Goal: Information Seeking & Learning: Find specific page/section

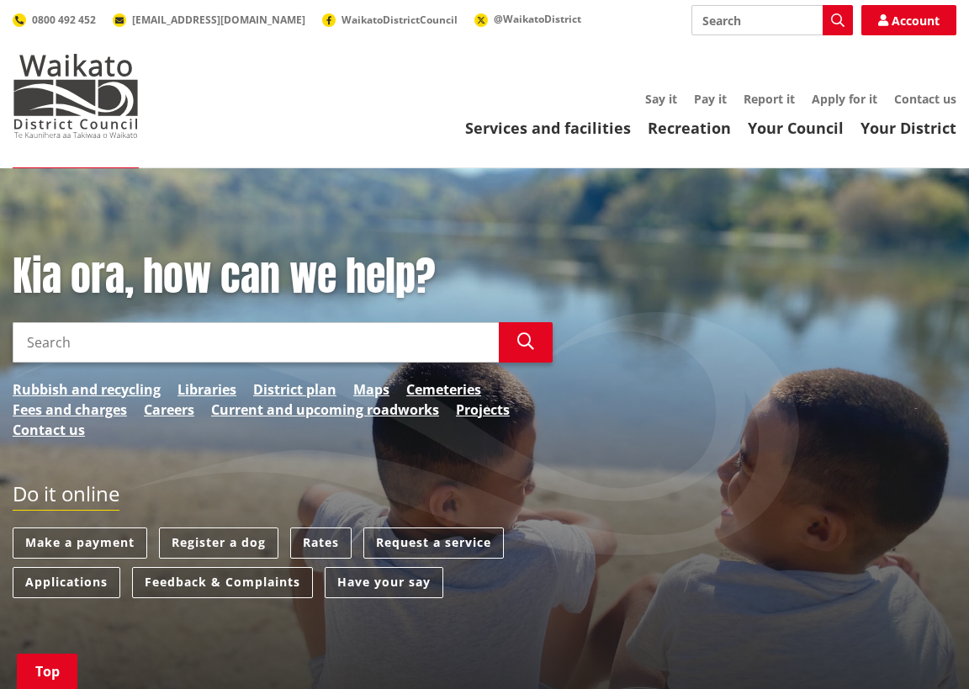
scroll to position [421, 0]
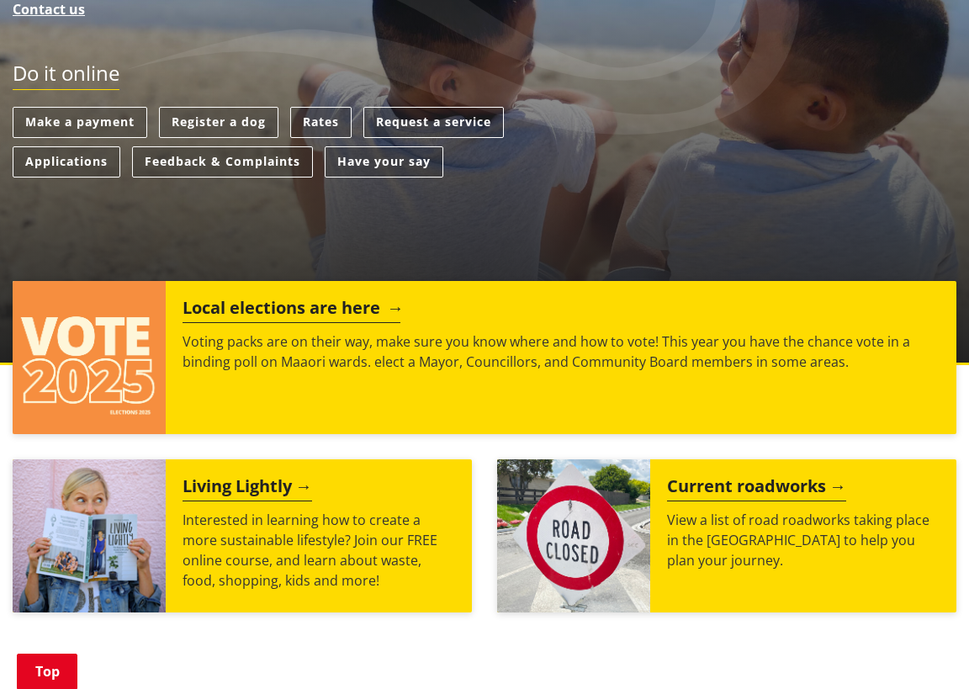
drag, startPoint x: 251, startPoint y: 306, endPoint x: 271, endPoint y: 302, distance: 20.6
click at [251, 306] on h2 "Local elections are here" at bounding box center [292, 310] width 218 height 25
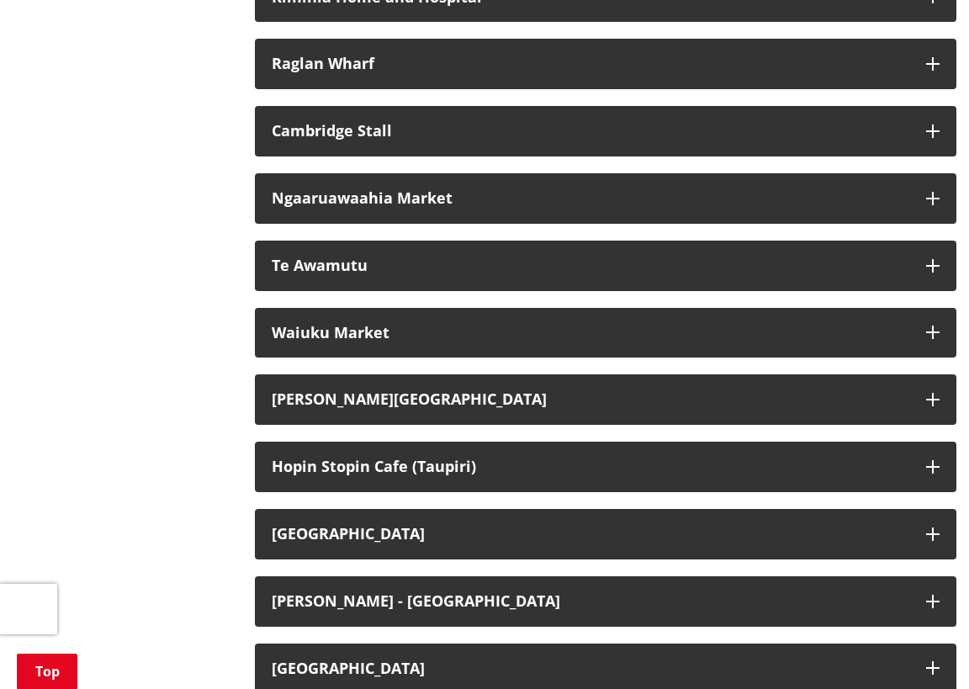
scroll to position [3197, 0]
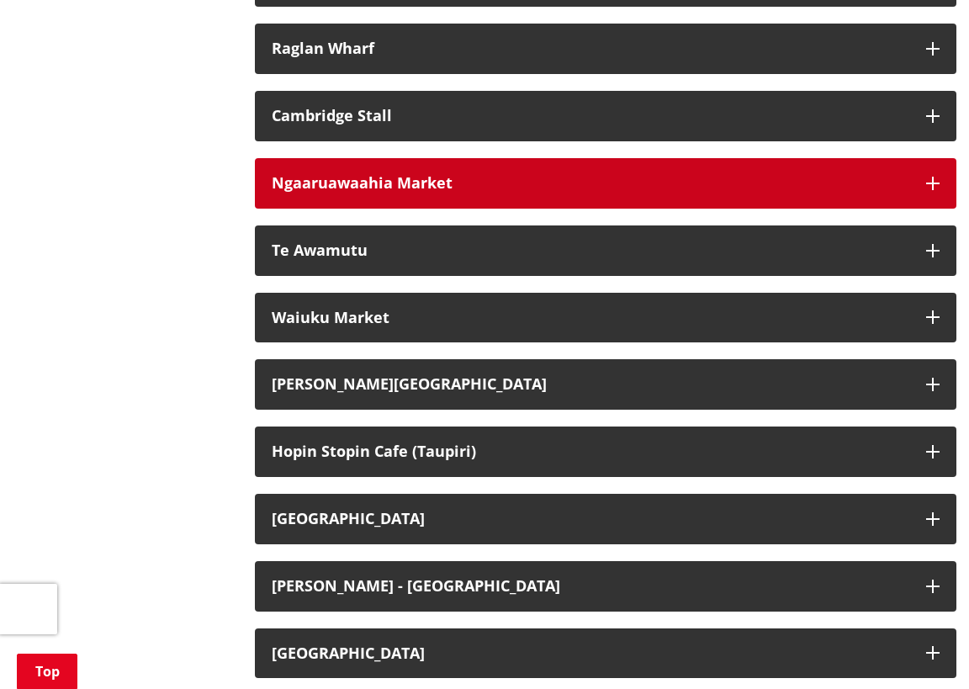
click at [932, 190] on icon "button" at bounding box center [932, 183] width 13 height 13
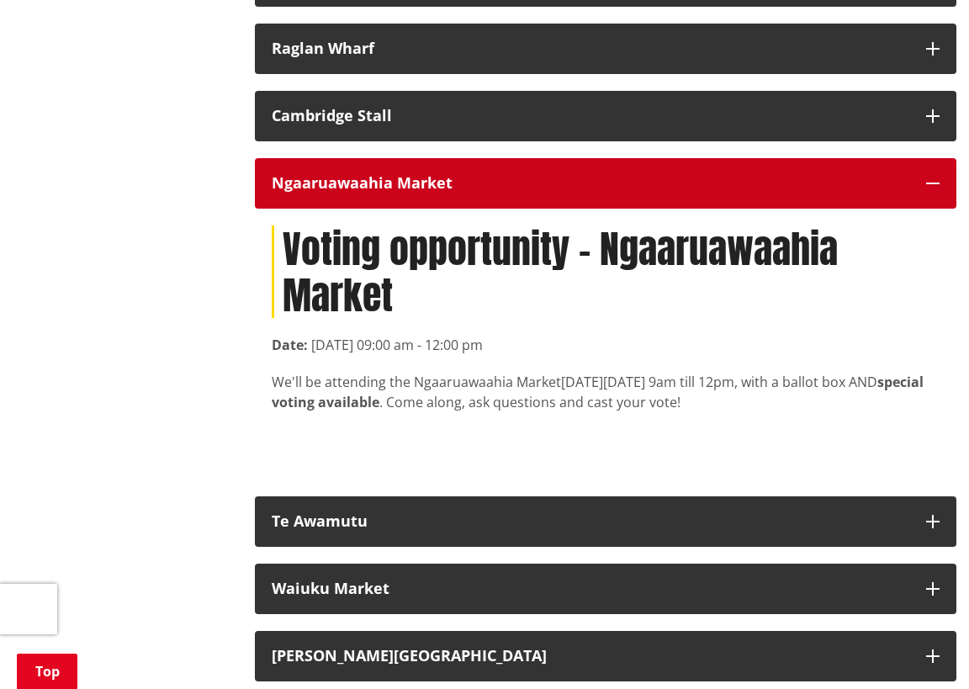
click at [932, 190] on icon "button" at bounding box center [932, 183] width 13 height 13
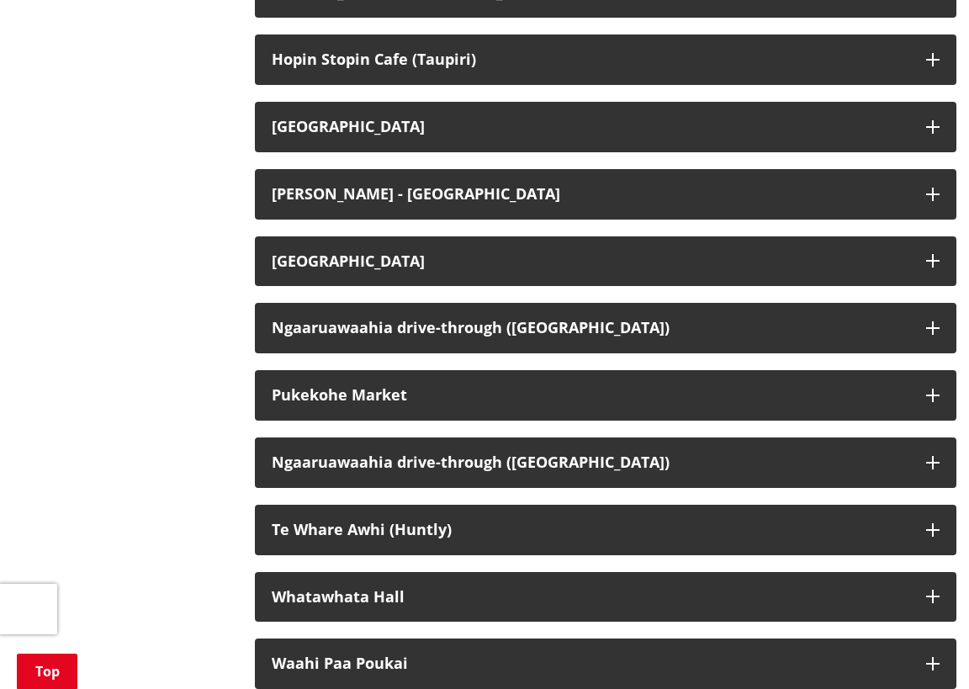
scroll to position [3618, 0]
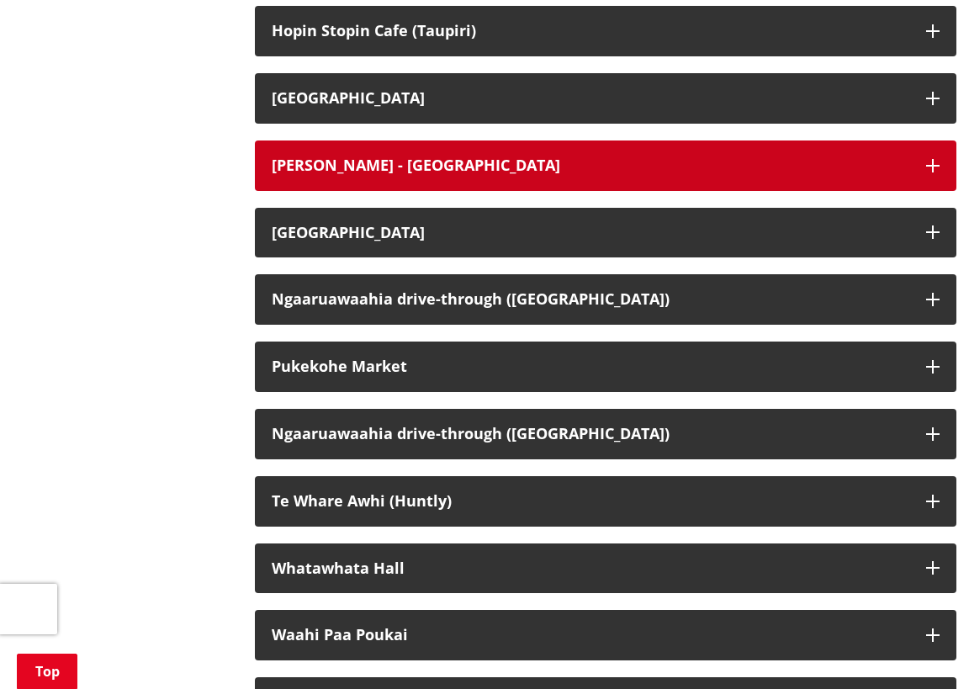
click at [942, 184] on button "[PERSON_NAME] - [GEOGRAPHIC_DATA]" at bounding box center [606, 166] width 702 height 50
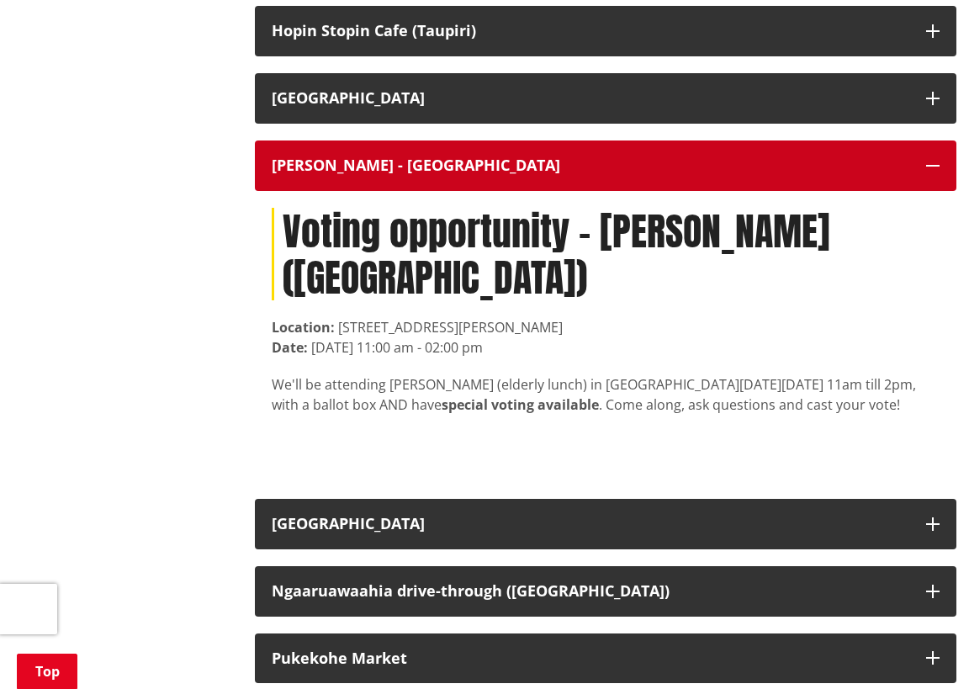
click at [932, 172] on icon "button" at bounding box center [932, 165] width 13 height 13
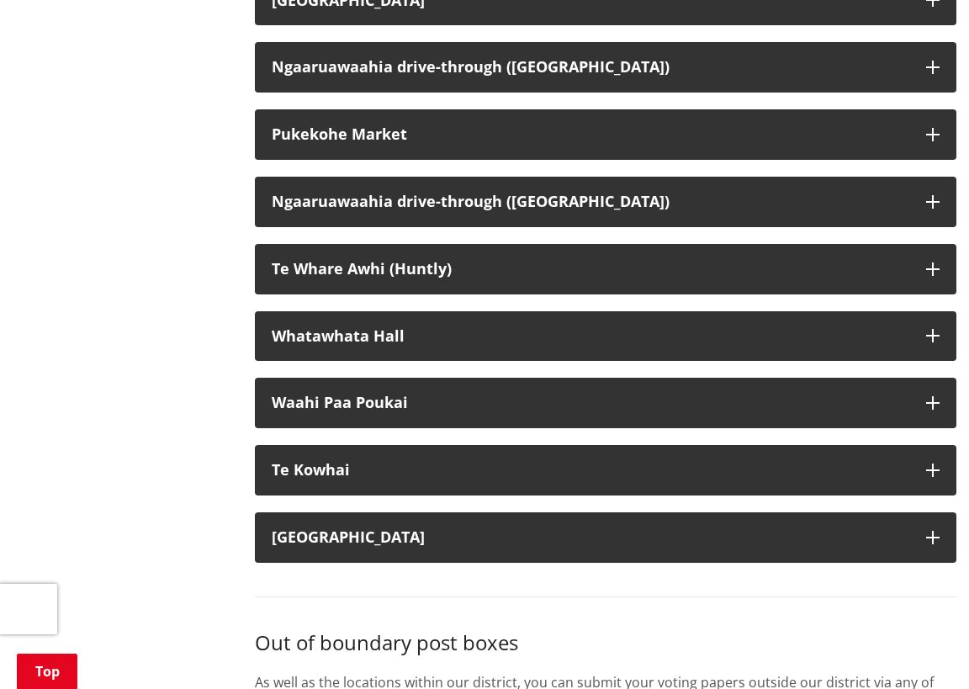
scroll to position [3870, 0]
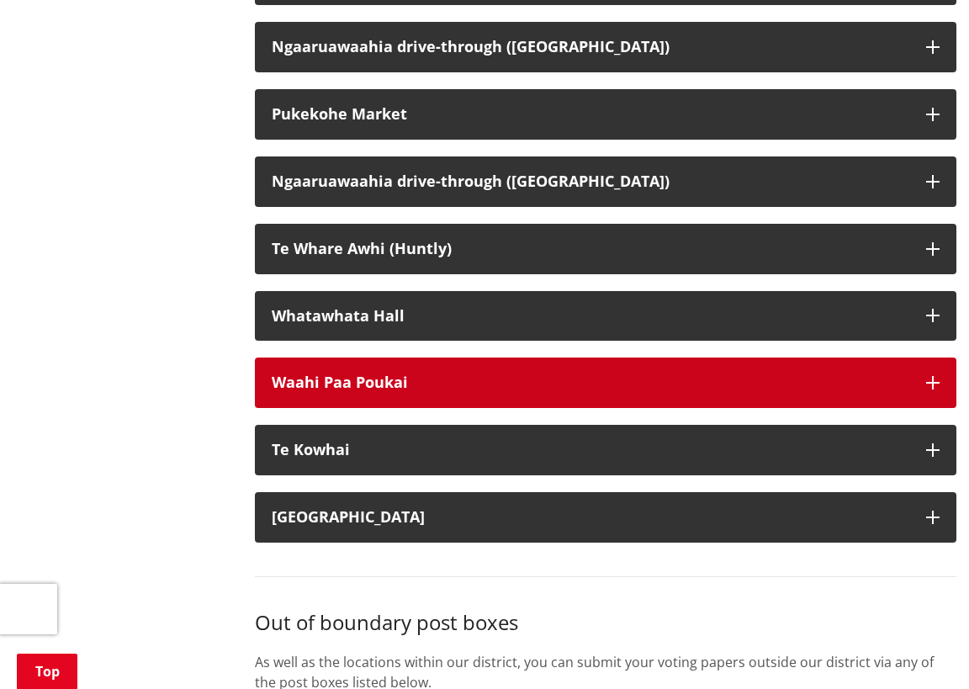
click at [936, 390] on icon "button" at bounding box center [932, 382] width 13 height 13
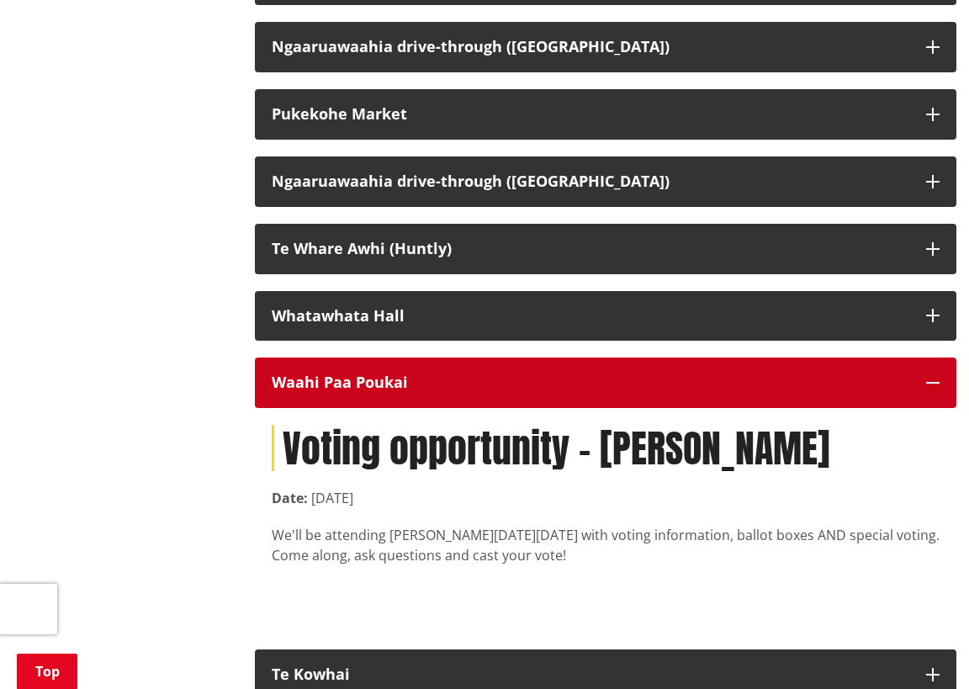
click at [936, 390] on icon "button" at bounding box center [932, 382] width 13 height 13
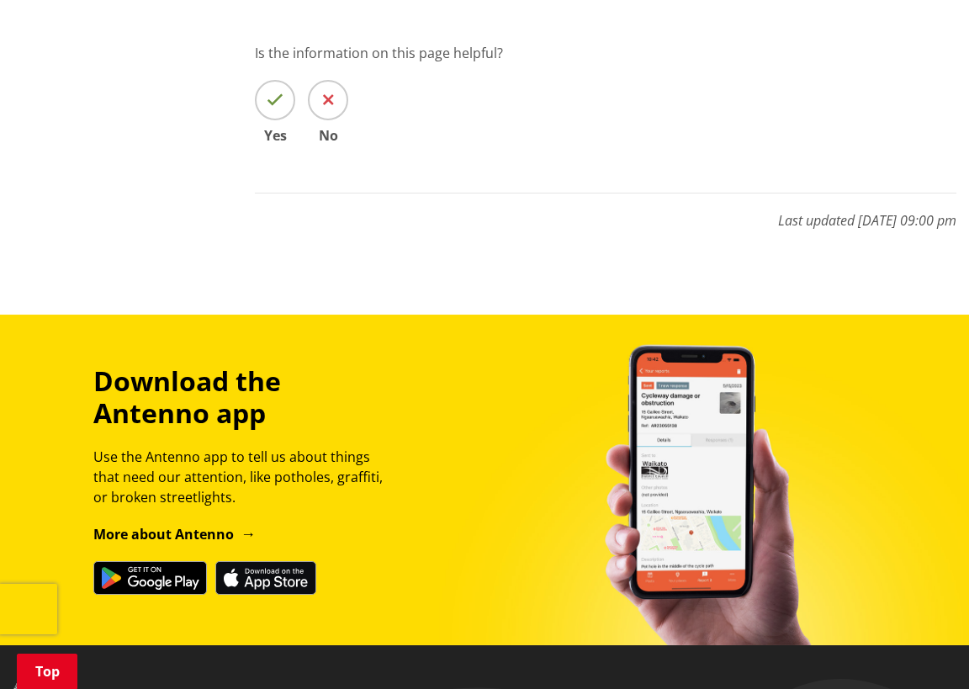
scroll to position [4880, 0]
